Goal: Task Accomplishment & Management: Manage account settings

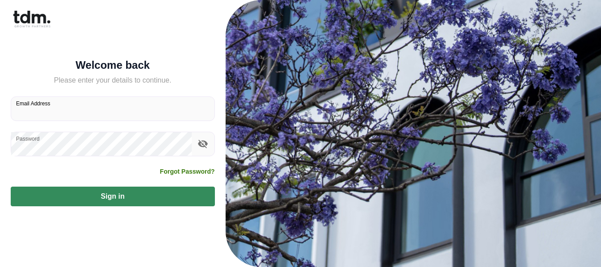
click at [69, 104] on input "Email Address" at bounding box center [112, 109] width 203 height 24
type input "**********"
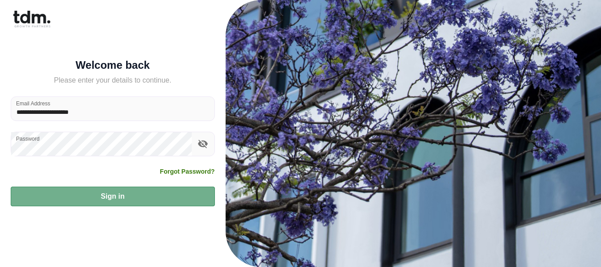
click at [78, 194] on button "Sign in" at bounding box center [113, 196] width 204 height 20
